Goal: Navigation & Orientation: Find specific page/section

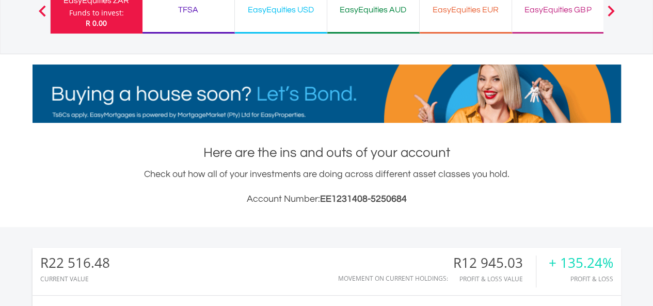
scroll to position [52, 0]
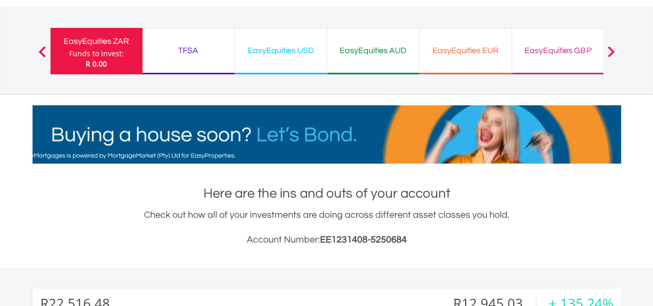
click at [265, 49] on div "EasyEquities USD" at bounding box center [280, 50] width 79 height 14
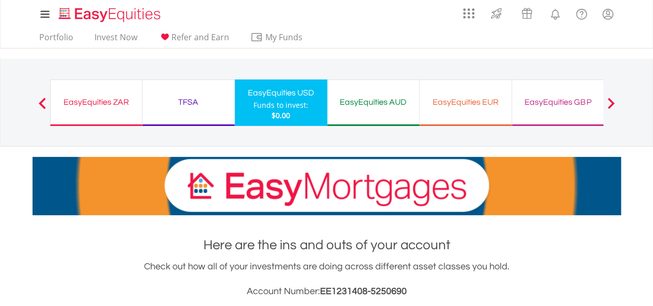
click at [189, 99] on div "TFSA" at bounding box center [188, 102] width 79 height 14
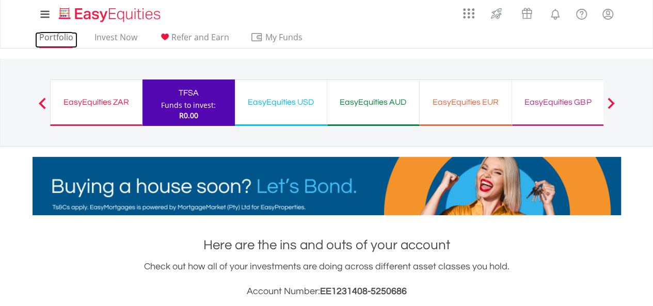
click at [60, 36] on link "Portfolio" at bounding box center [56, 40] width 42 height 16
